Goal: Task Accomplishment & Management: Manage account settings

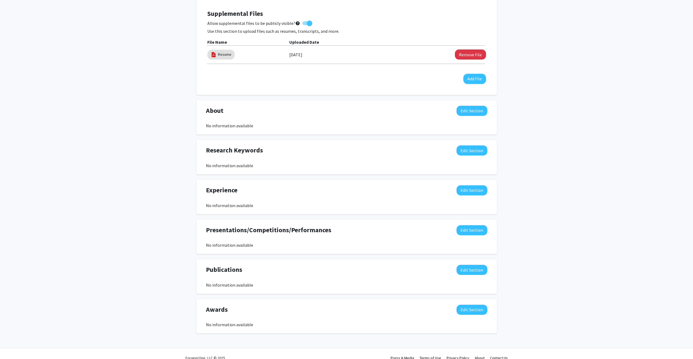
scroll to position [162, 0]
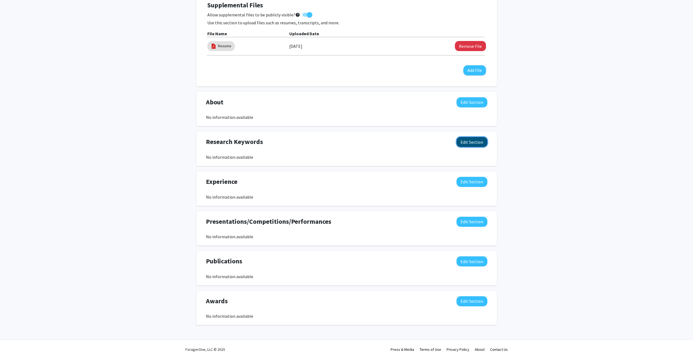
click at [471, 141] on button "Edit Section" at bounding box center [471, 142] width 31 height 10
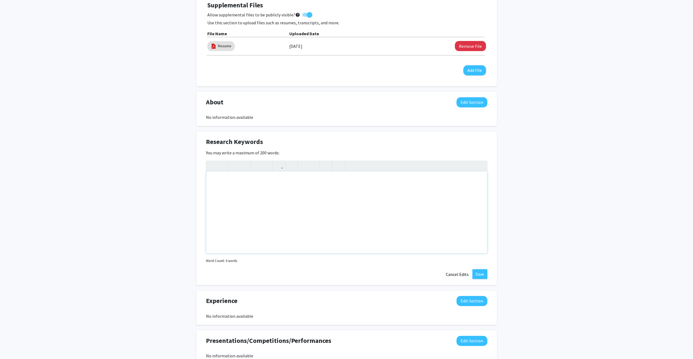
click at [249, 177] on div "Note to users with screen readers: Please deactivate our accessibility plugin f…" at bounding box center [346, 212] width 281 height 82
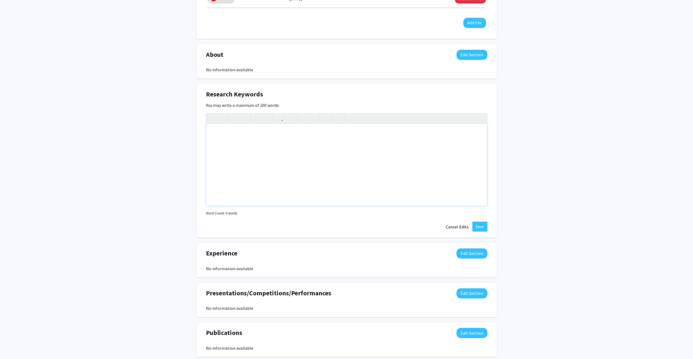
scroll to position [199, 0]
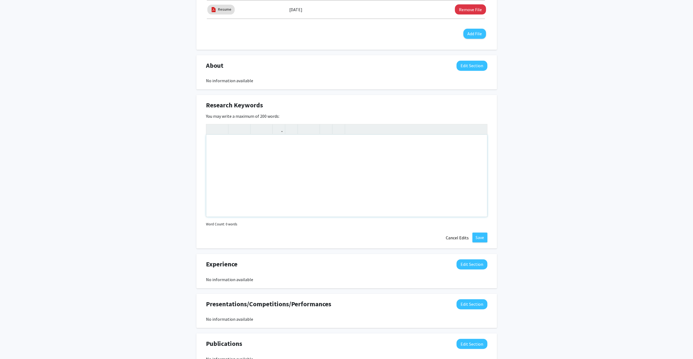
type textarea "T"
click at [231, 150] on p "Robotics Acoustics Sound Source Localization" at bounding box center [347, 150] width 270 height 20
click at [246, 167] on div "Robotics Acoustics Signal Processing Sound Source Localization" at bounding box center [346, 176] width 281 height 82
click at [264, 163] on p "Robotics Acoustics Signal Processing Sound Source Localization" at bounding box center [347, 153] width 270 height 26
drag, startPoint x: 265, startPoint y: 182, endPoint x: 196, endPoint y: 178, distance: 68.9
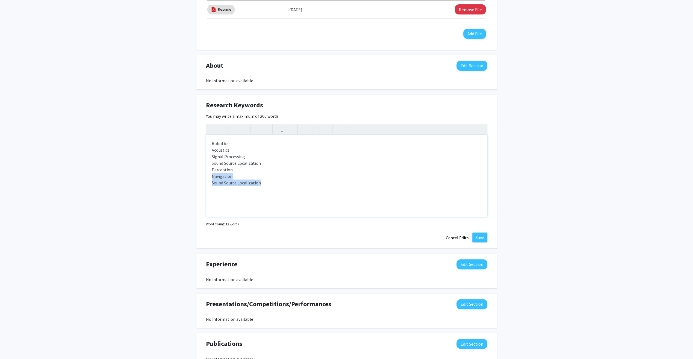
click at [196, 178] on div "Research Keywords Edit Section You may write a maximum of 200 words: <p>Robotic…" at bounding box center [346, 171] width 300 height 153
click at [267, 181] on p "Robotics Acoustics Signal Processing Sound Source Localization Perception Navig…" at bounding box center [347, 163] width 270 height 46
drag, startPoint x: 268, startPoint y: 182, endPoint x: 211, endPoint y: 182, distance: 57.1
click at [212, 182] on p "Robotics Acoustics Signal Processing Sound Source Localization Perception Navig…" at bounding box center [347, 163] width 270 height 46
click at [224, 183] on p "Robotics Acoustics Signal Processing Sound Source Localization Perception Navig…" at bounding box center [347, 163] width 270 height 46
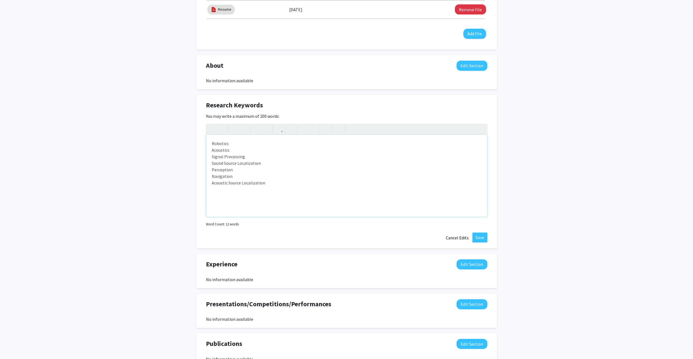
click at [266, 189] on div "Robotics Acoustics Signal Processing Sound Source Localization Perception Navig…" at bounding box center [346, 176] width 281 height 82
type textarea "<p>Robotics<br>Acoustics<br>Signal Processing<br>Sound Source Localization<br>P…"
click at [169, 199] on div "[PERSON_NAME] Edit Section See Public View help Degree Level: Master's Student …" at bounding box center [346, 123] width 693 height 604
click at [480, 238] on button "Save" at bounding box center [479, 237] width 15 height 10
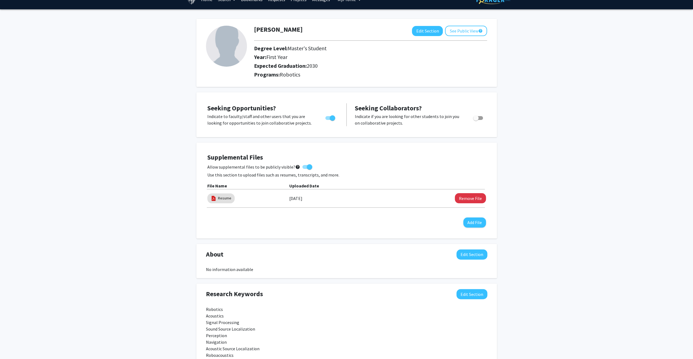
scroll to position [0, 0]
